Goal: Task Accomplishment & Management: Manage account settings

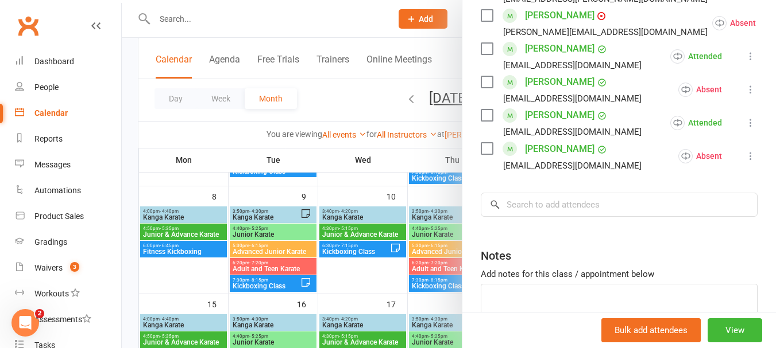
scroll to position [574, 0]
click at [376, 276] on div at bounding box center [449, 174] width 654 height 348
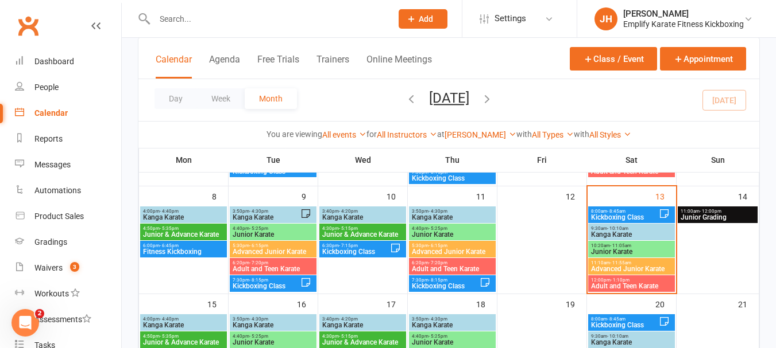
click at [592, 290] on div "12:00pm - 1:10pm Adult and Teen Karate" at bounding box center [631, 284] width 87 height 17
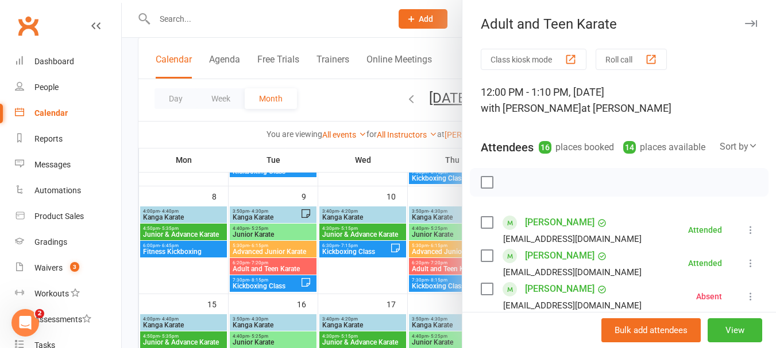
click at [393, 305] on div at bounding box center [449, 174] width 654 height 348
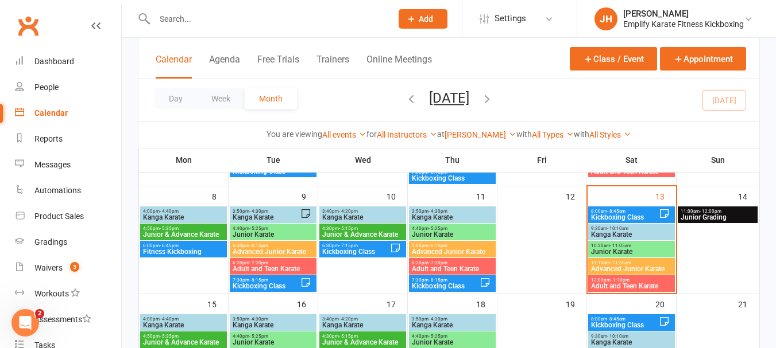
click at [184, 22] on input "text" at bounding box center [267, 19] width 232 height 16
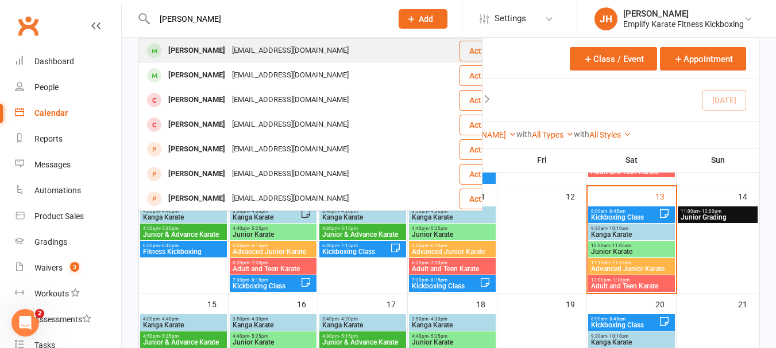
type input "[PERSON_NAME]"
click at [190, 41] on div "[PERSON_NAME] [EMAIL_ADDRESS][DOMAIN_NAME]" at bounding box center [298, 51] width 319 height 24
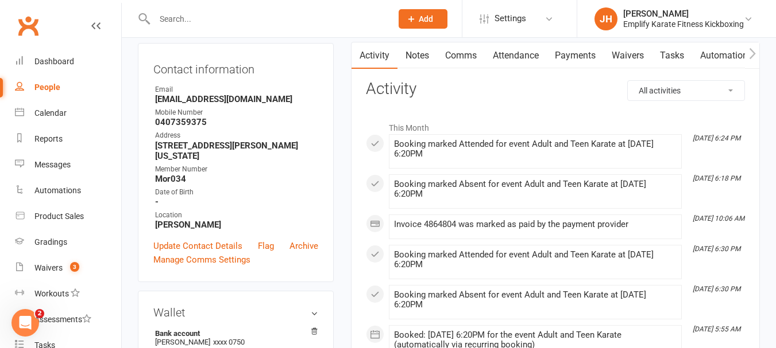
scroll to position [115, 0]
drag, startPoint x: 247, startPoint y: 103, endPoint x: 148, endPoint y: 102, distance: 99.3
click at [148, 102] on div "Contact information Owner Email [EMAIL_ADDRESS][DOMAIN_NAME] Mobile Number [PHO…" at bounding box center [236, 161] width 196 height 239
copy strong "[EMAIL_ADDRESS][DOMAIN_NAME]"
click at [255, 98] on strong "[EMAIL_ADDRESS][DOMAIN_NAME]" at bounding box center [236, 98] width 163 height 10
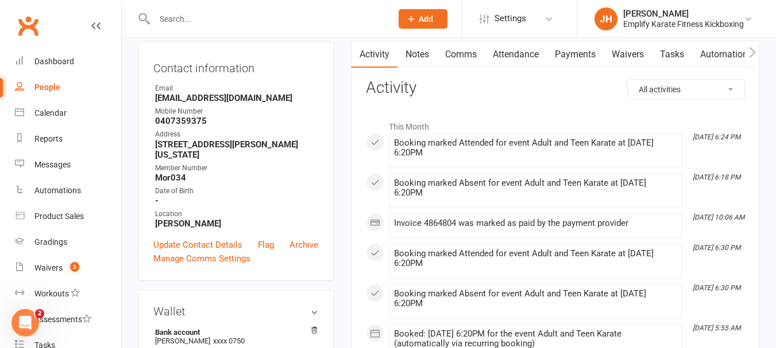
click at [46, 83] on div "People" at bounding box center [47, 87] width 26 height 9
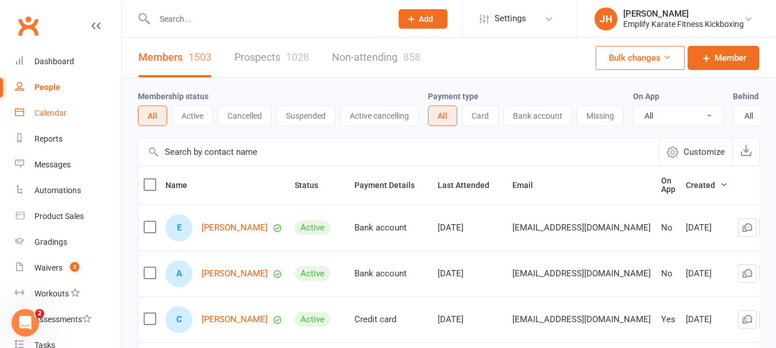
click at [56, 114] on div "Calendar" at bounding box center [50, 112] width 32 height 9
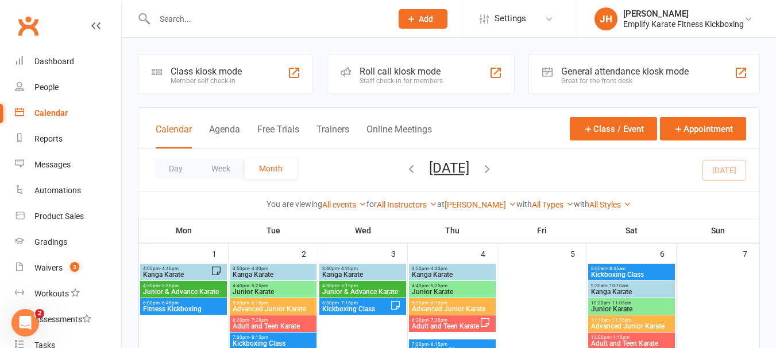
click at [224, 24] on input "text" at bounding box center [267, 19] width 232 height 16
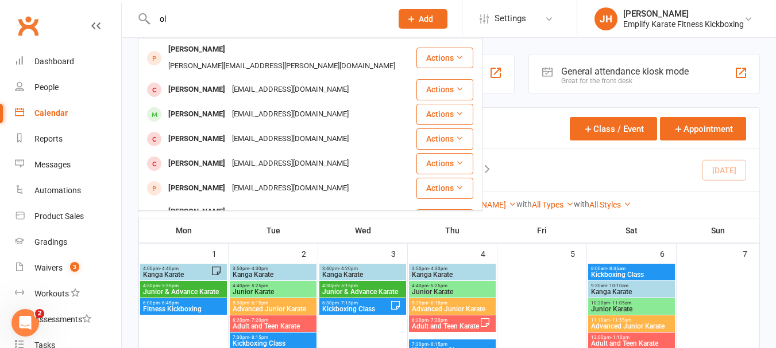
type input "o"
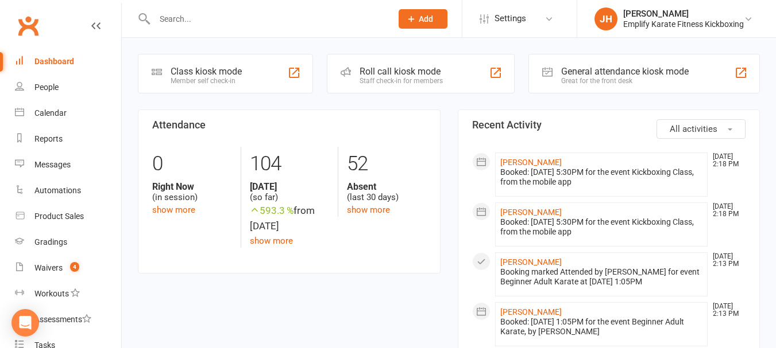
click at [204, 18] on input "text" at bounding box center [267, 19] width 232 height 16
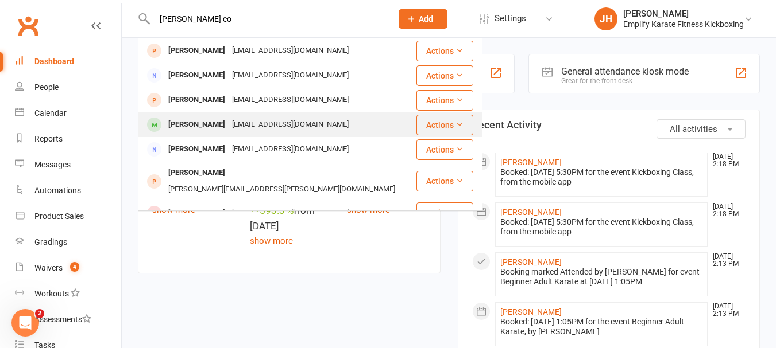
type input "thomas co"
click at [232, 119] on div "pcouceiro@hotmail.com" at bounding box center [289, 125] width 123 height 17
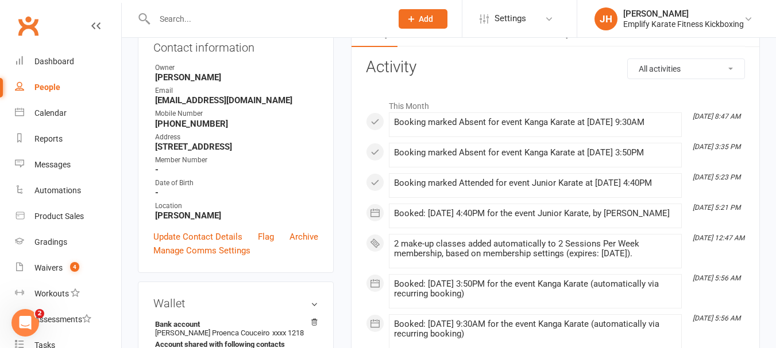
scroll to position [115, 0]
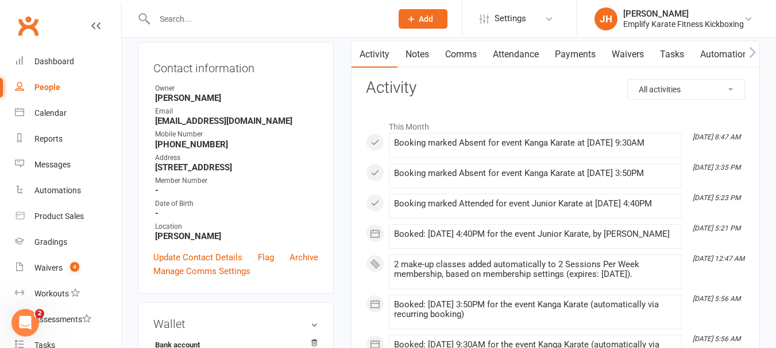
click at [598, 52] on link "Payments" at bounding box center [574, 54] width 57 height 26
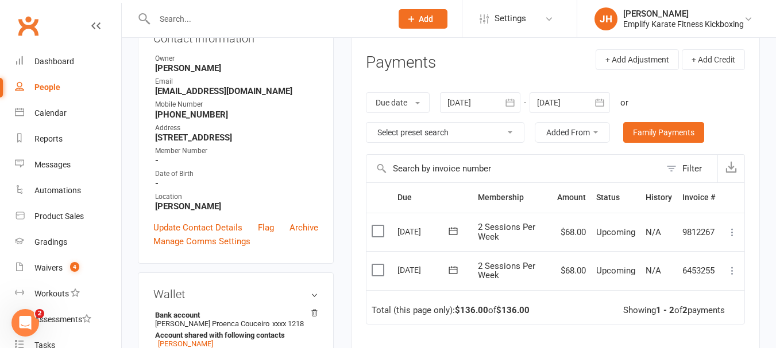
scroll to position [172, 0]
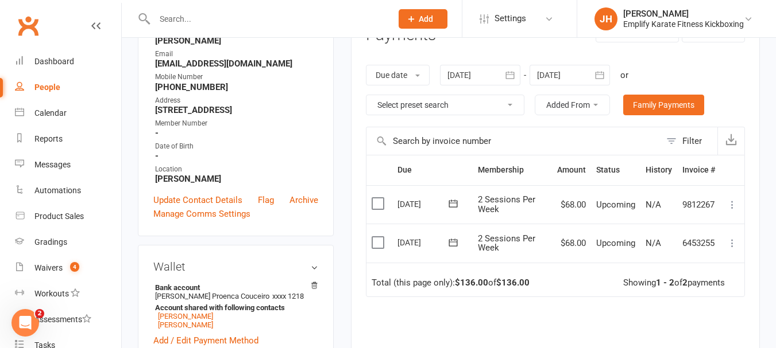
click at [546, 242] on td "2 Sessions Per Week" at bounding box center [511, 243] width 79 height 39
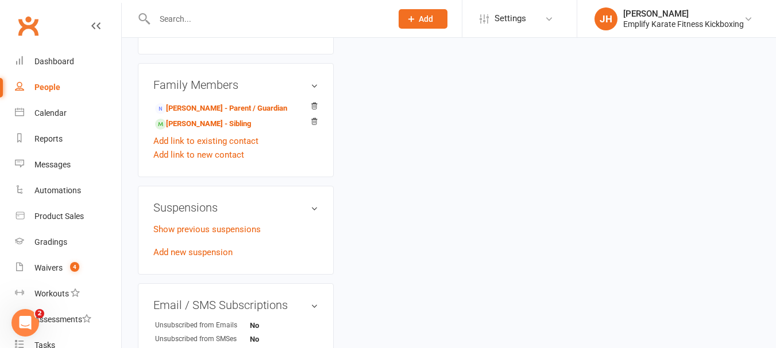
scroll to position [631, 0]
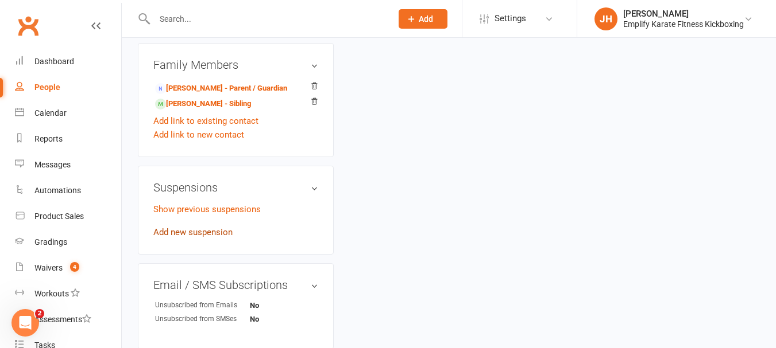
click at [223, 229] on link "Add new suspension" at bounding box center [192, 232] width 79 height 10
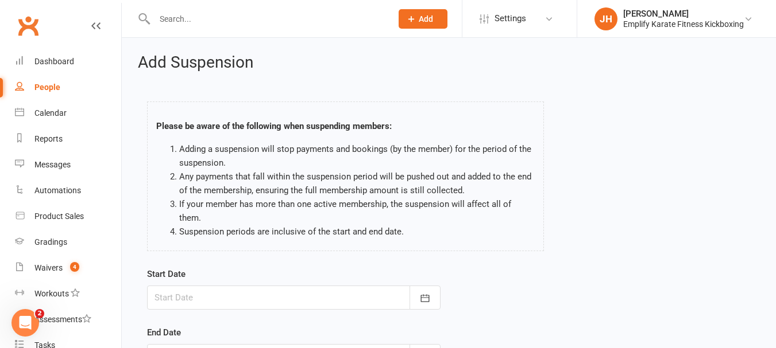
click at [293, 290] on div at bounding box center [293, 298] width 293 height 24
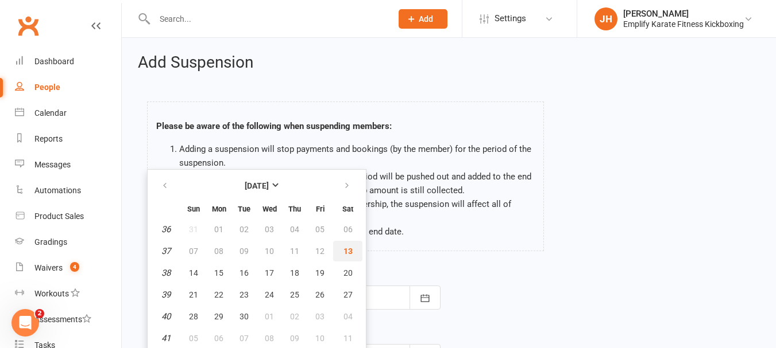
click at [341, 241] on button "13" at bounding box center [347, 251] width 29 height 21
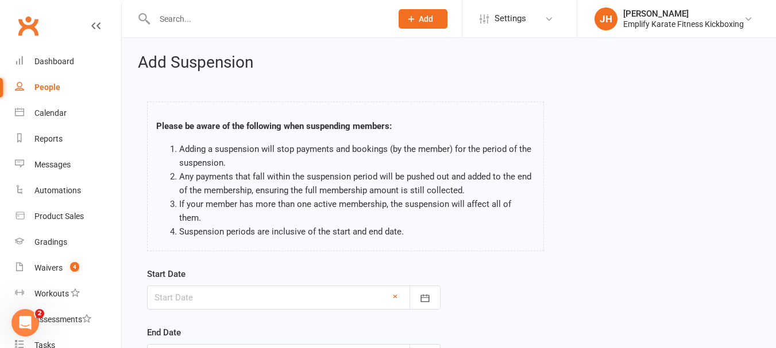
type input "13 Sep 2025"
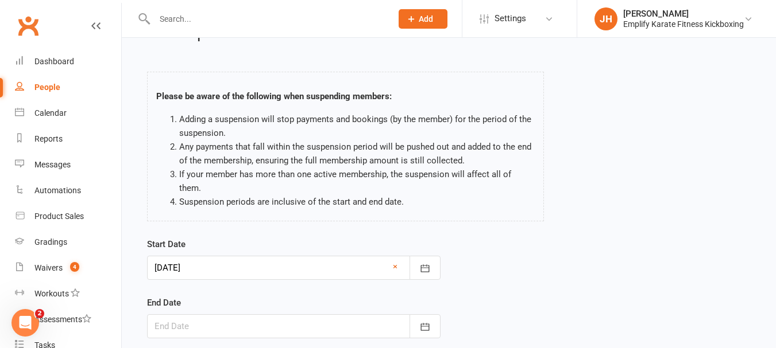
scroll to position [57, 0]
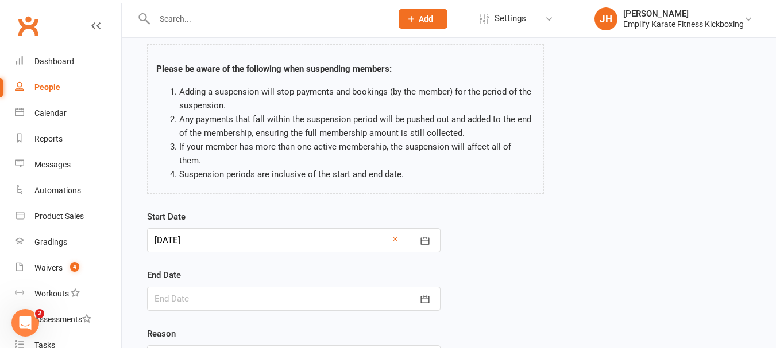
click at [363, 289] on div at bounding box center [293, 299] width 293 height 24
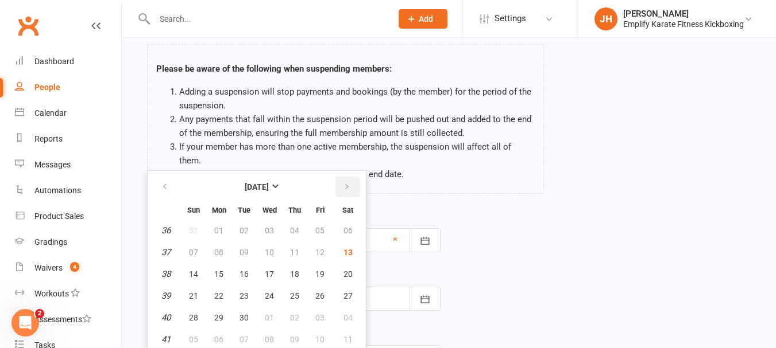
click at [346, 183] on icon "button" at bounding box center [347, 187] width 8 height 9
click at [250, 242] on button "06" at bounding box center [244, 252] width 24 height 21
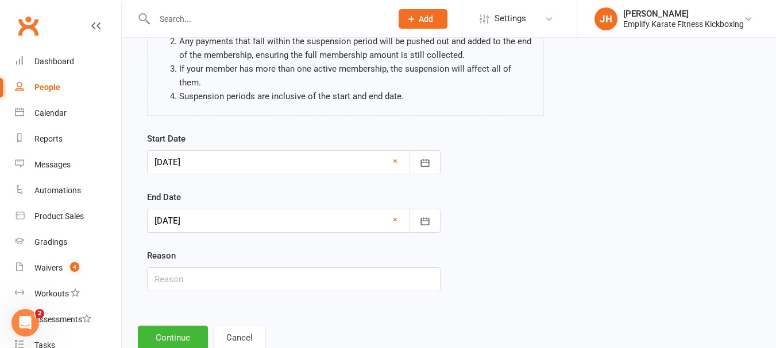
scroll to position [156, 0]
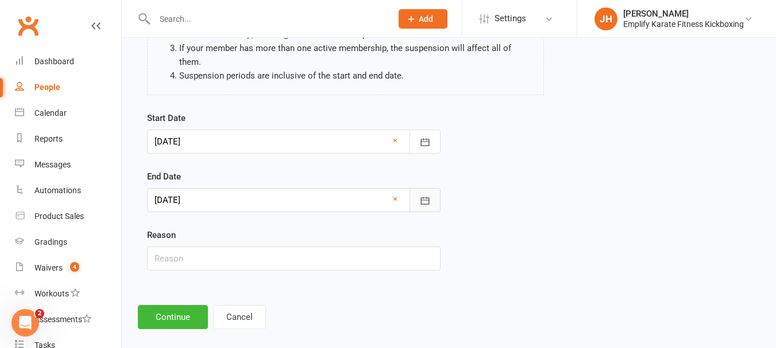
click at [430, 195] on icon "button" at bounding box center [424, 200] width 11 height 11
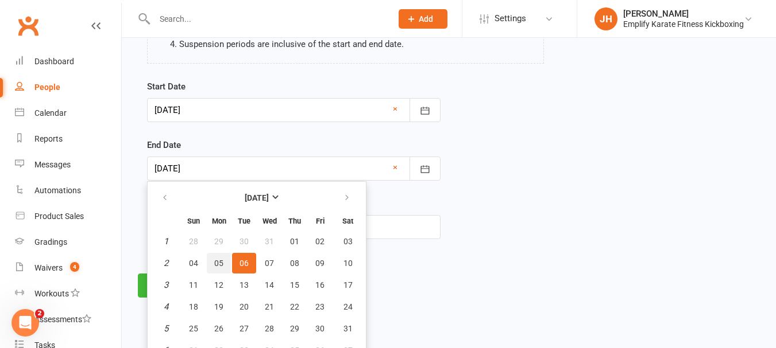
click at [215, 259] on span "05" at bounding box center [218, 263] width 9 height 9
type input "05 Jan 2026"
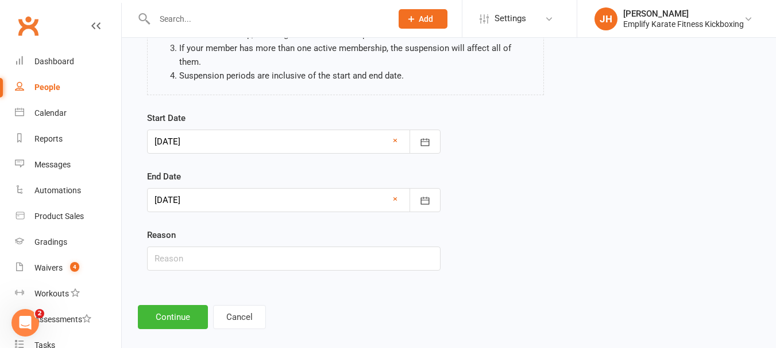
click at [241, 260] on div "Start Date 13 Sep 2025 September 2025 Sun Mon Tue Wed Thu Fri Sat 36 31 01 02 0…" at bounding box center [293, 199] width 311 height 176
click at [245, 251] on input "text" at bounding box center [293, 259] width 293 height 24
click at [336, 254] on input "text" at bounding box center [293, 259] width 293 height 24
click at [188, 307] on button "Continue" at bounding box center [173, 317] width 70 height 24
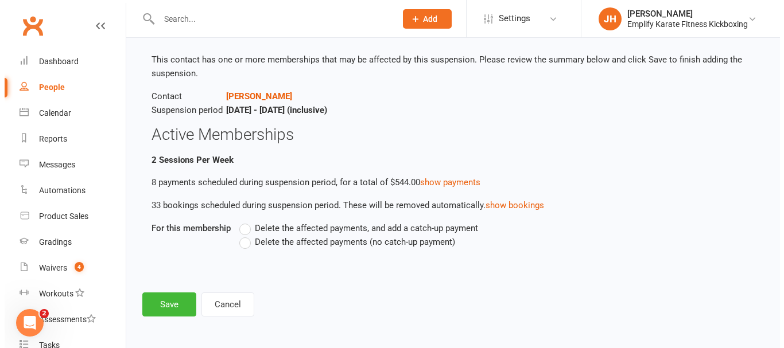
scroll to position [63, 0]
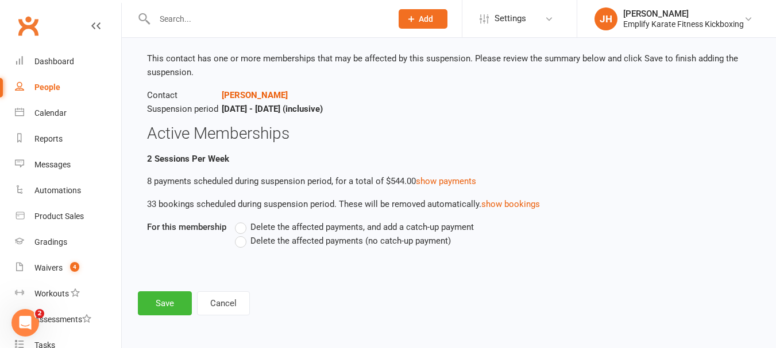
click at [241, 242] on label "Delete the affected payments (no catch-up payment)" at bounding box center [343, 241] width 216 height 14
click at [241, 234] on input "Delete the affected payments (no catch-up payment)" at bounding box center [238, 234] width 7 height 0
click at [169, 304] on button "Save" at bounding box center [165, 304] width 54 height 24
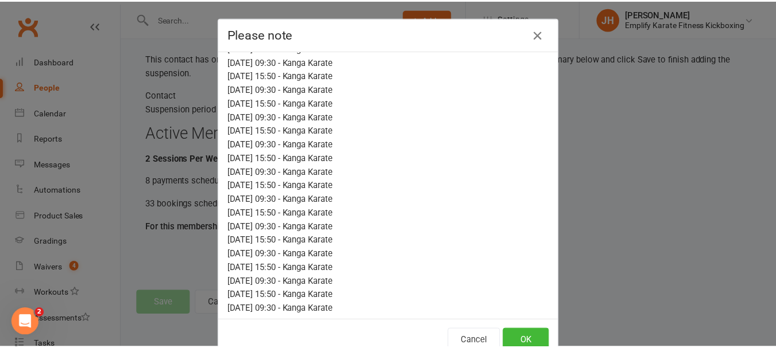
scroll to position [249, 0]
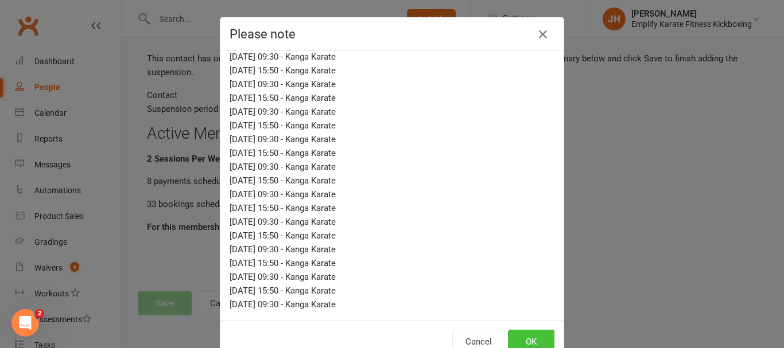
click at [524, 341] on button "OK" at bounding box center [531, 342] width 46 height 24
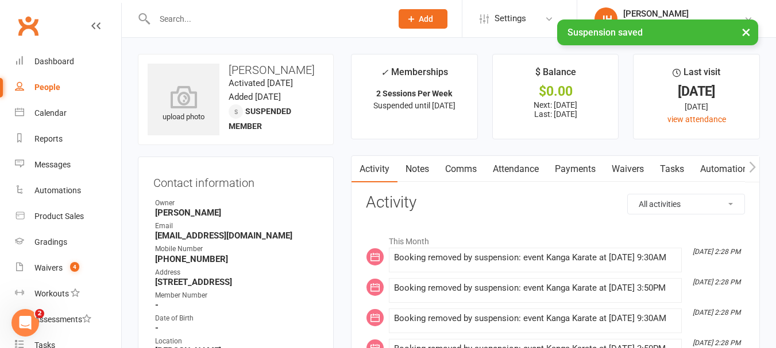
click at [580, 164] on link "Payments" at bounding box center [574, 169] width 57 height 26
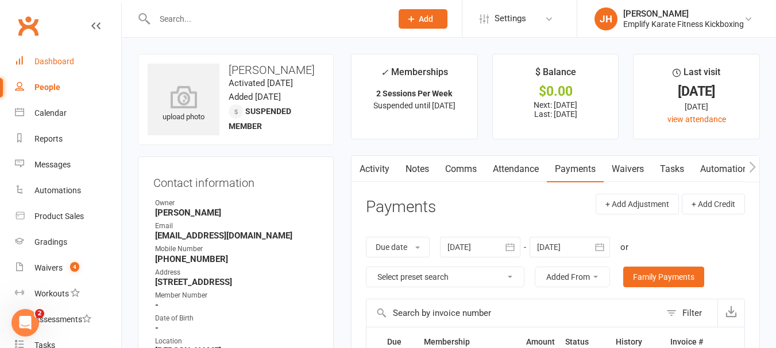
click at [65, 67] on link "Dashboard" at bounding box center [68, 62] width 106 height 26
